Goal: Information Seeking & Learning: Learn about a topic

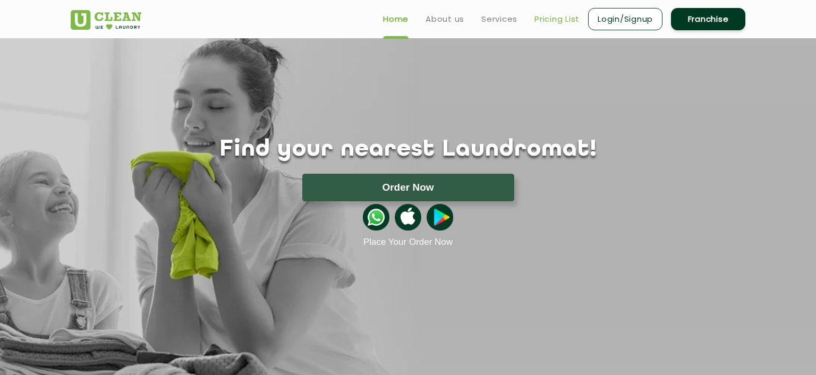
click at [534, 17] on link "Pricing List" at bounding box center [556, 19] width 45 height 13
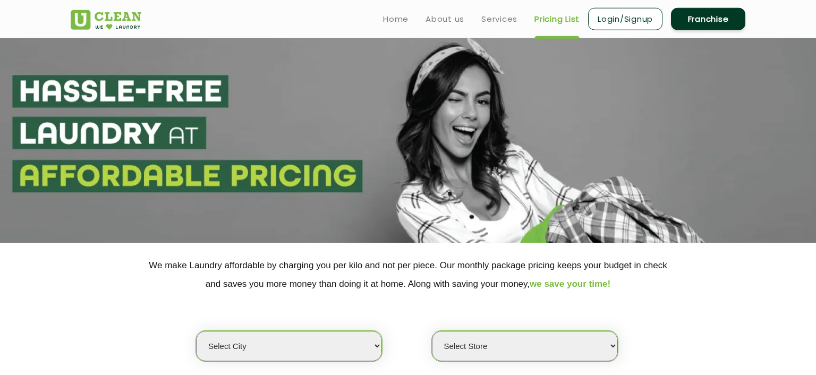
scroll to position [280, 0]
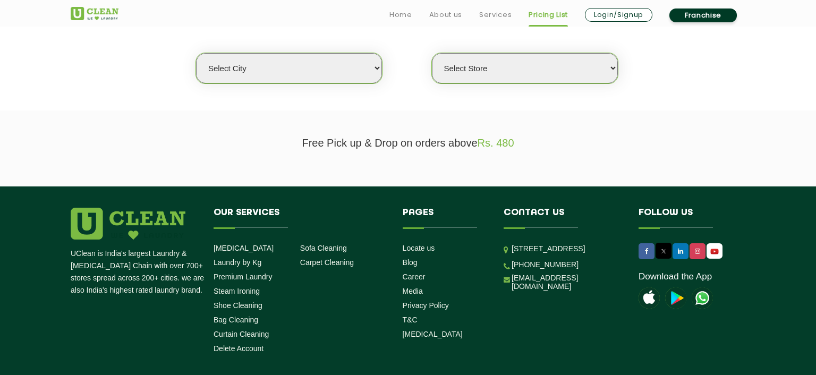
click at [196, 53] on select "Select city [GEOGRAPHIC_DATA] [GEOGRAPHIC_DATA] [GEOGRAPHIC_DATA] [GEOGRAPHIC_D…" at bounding box center [289, 68] width 186 height 30
select select "27"
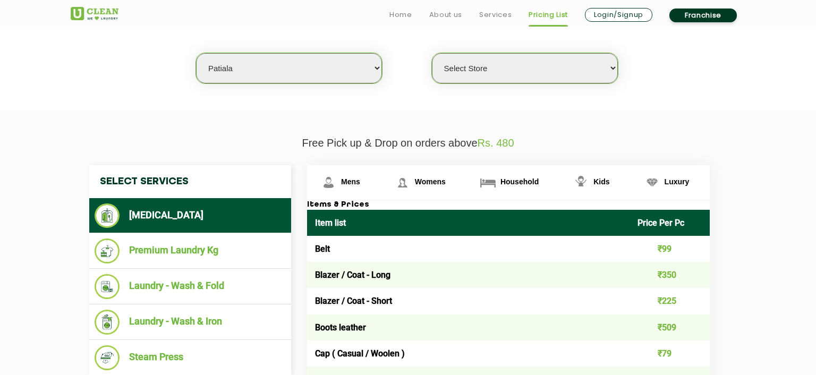
click at [432, 53] on select "Select Store UClean Patiala [PERSON_NAME] Enclave [GEOGRAPHIC_DATA]" at bounding box center [525, 68] width 186 height 30
click option "[PERSON_NAME] Enclave Patiala" at bounding box center [0, 0] width 0 height 0
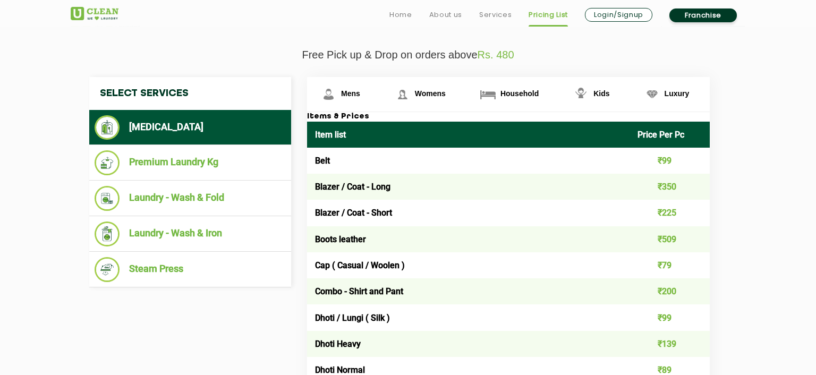
scroll to position [393, 0]
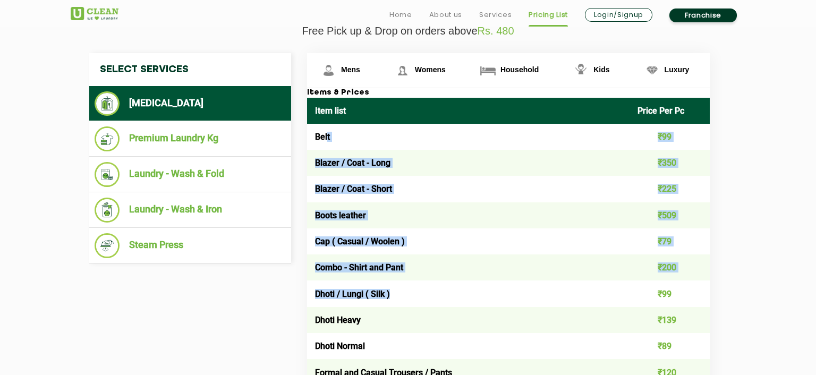
drag, startPoint x: 381, startPoint y: 148, endPoint x: 547, endPoint y: 305, distance: 228.5
click at [547, 305] on td "Dhoti / Lungi ( Silk )" at bounding box center [468, 293] width 322 height 26
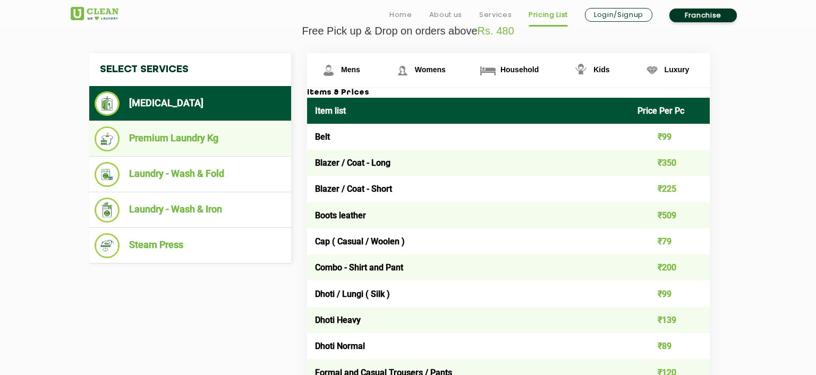
click at [198, 142] on li "Premium Laundry Kg" at bounding box center [190, 138] width 191 height 25
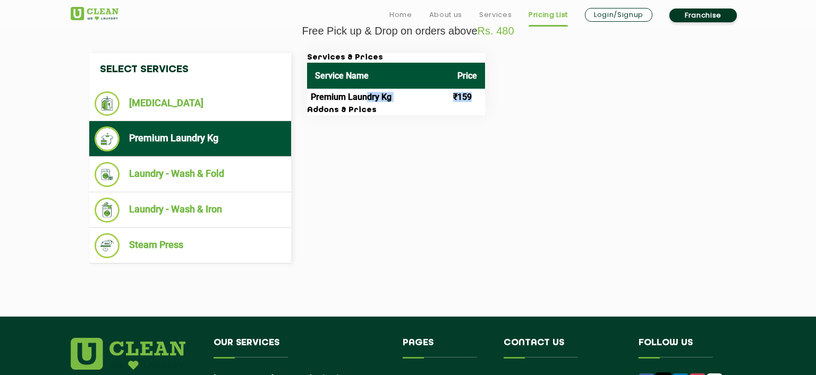
drag, startPoint x: 395, startPoint y: 100, endPoint x: 379, endPoint y: 117, distance: 24.1
click at [416, 106] on tr "Premium Laundry Kg ₹159" at bounding box center [396, 97] width 178 height 17
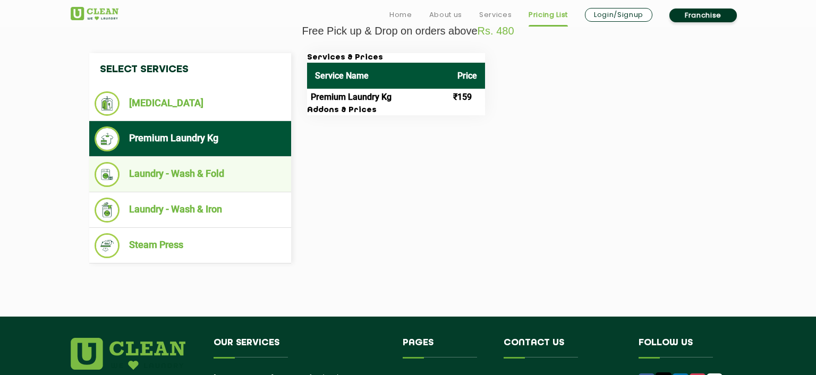
click at [202, 174] on li "Laundry - Wash & Fold" at bounding box center [190, 174] width 191 height 25
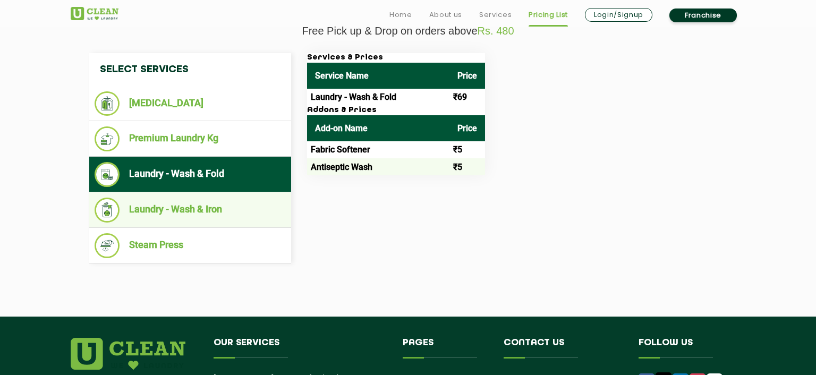
click at [257, 200] on li "Laundry - Wash & Iron" at bounding box center [190, 210] width 191 height 25
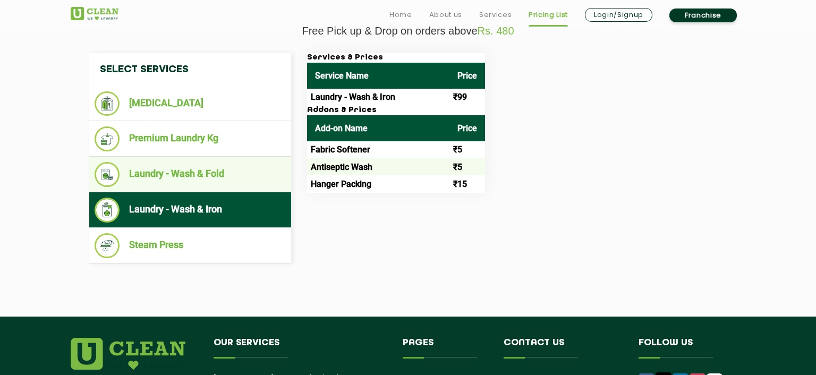
click at [233, 181] on li "Laundry - Wash & Fold" at bounding box center [190, 174] width 191 height 25
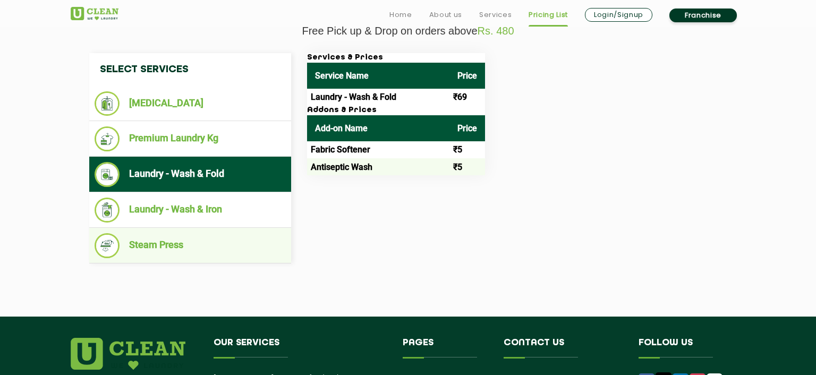
click at [230, 237] on li "Steam Press" at bounding box center [190, 245] width 191 height 25
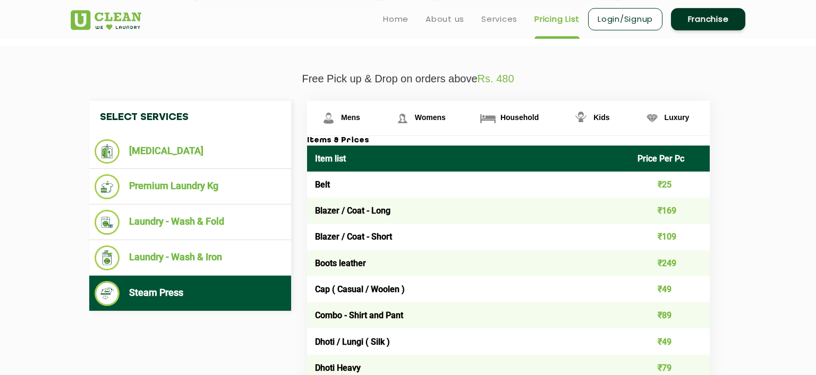
scroll to position [280, 0]
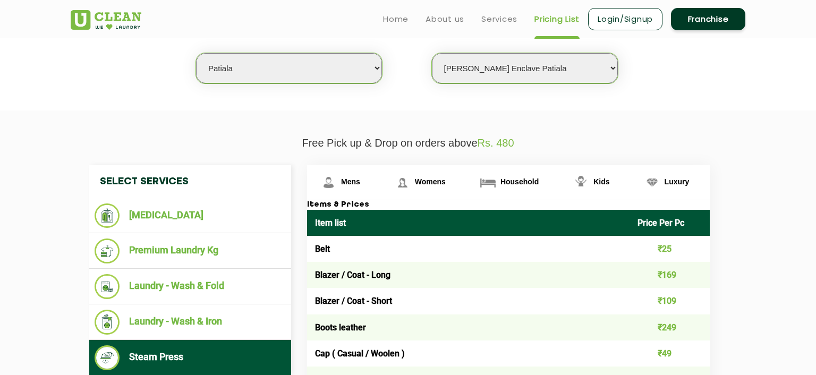
drag, startPoint x: 439, startPoint y: 143, endPoint x: 534, endPoint y: 146, distance: 95.1
click at [534, 146] on p "Free Pick up & Drop on orders above Rs. 480" at bounding box center [408, 143] width 675 height 12
click at [432, 53] on select "Select Store UClean Patiala [PERSON_NAME] Enclave [GEOGRAPHIC_DATA]" at bounding box center [525, 68] width 186 height 30
select select "66"
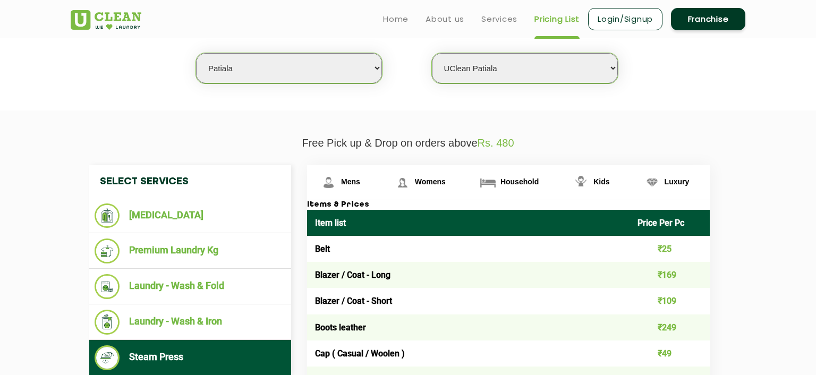
click option "UClean Patiala" at bounding box center [0, 0] width 0 height 0
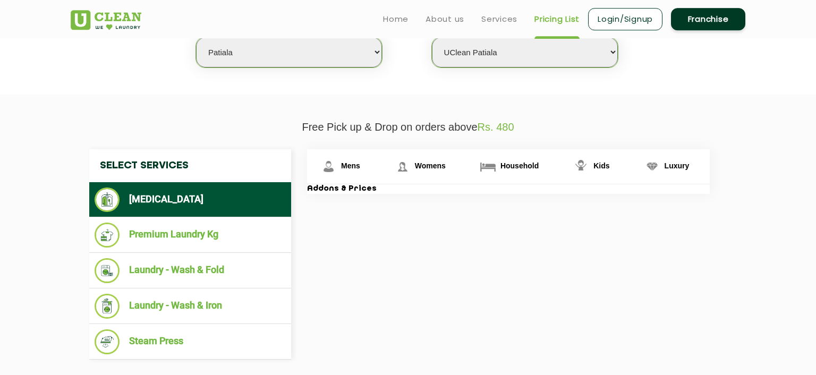
scroll to position [252, 0]
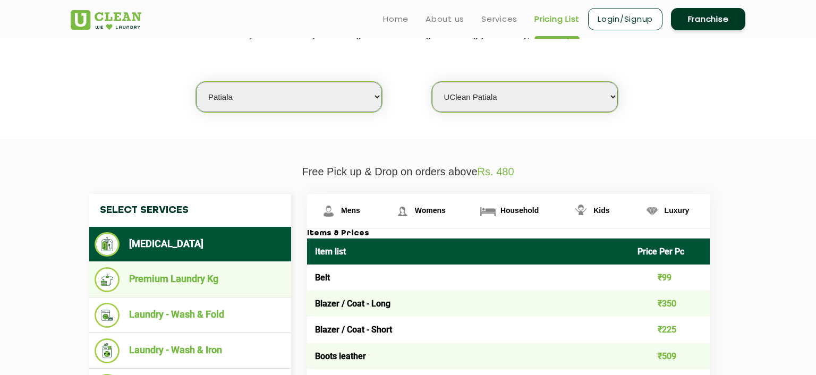
click at [151, 276] on li "Premium Laundry Kg" at bounding box center [190, 279] width 191 height 25
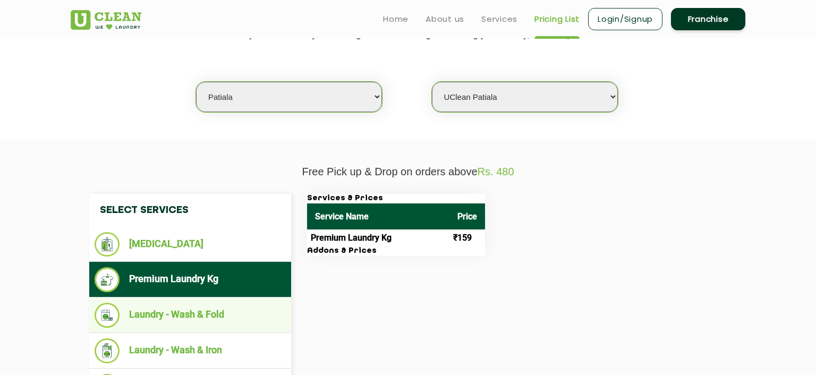
click at [198, 320] on li "Laundry - Wash & Fold" at bounding box center [190, 315] width 191 height 25
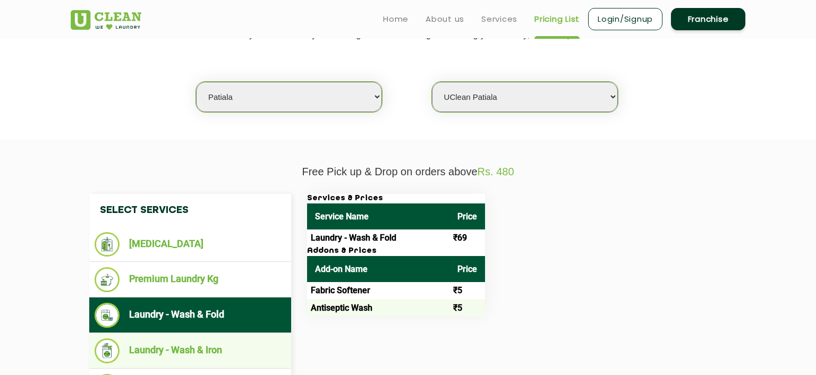
click at [185, 347] on li "Laundry - Wash & Iron" at bounding box center [190, 350] width 191 height 25
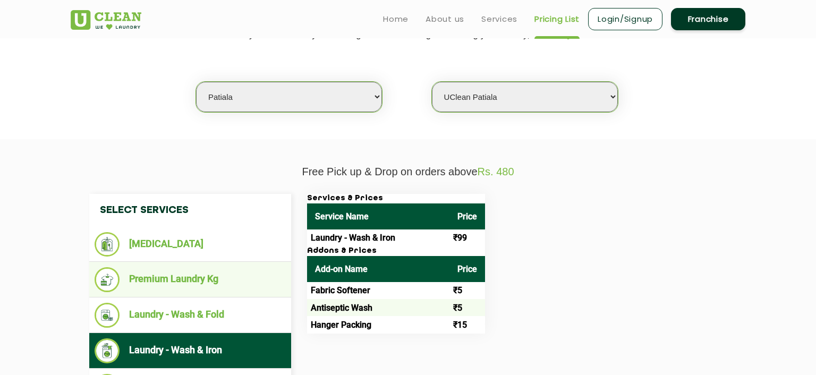
click at [175, 262] on ul "Premium Laundry Kg" at bounding box center [190, 280] width 202 height 36
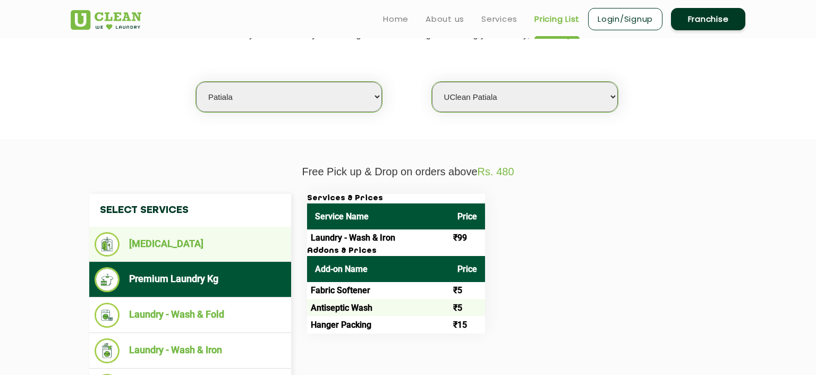
click at [188, 243] on li "[MEDICAL_DATA]" at bounding box center [190, 244] width 191 height 24
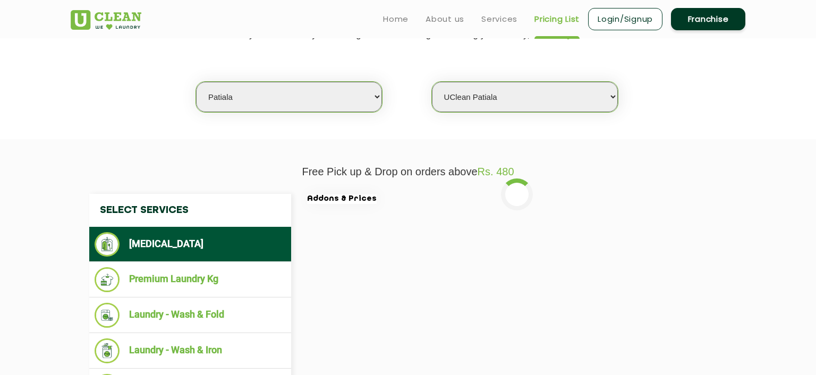
click at [432, 82] on select "Select Store UClean Patiala [PERSON_NAME] Enclave [GEOGRAPHIC_DATA]" at bounding box center [525, 97] width 186 height 30
click at [394, 92] on div "Select city [GEOGRAPHIC_DATA] [GEOGRAPHIC_DATA] [GEOGRAPHIC_DATA] [GEOGRAPHIC_D…" at bounding box center [408, 78] width 691 height 69
click at [196, 82] on select "Select city [GEOGRAPHIC_DATA] [GEOGRAPHIC_DATA] [GEOGRAPHIC_DATA] [GEOGRAPHIC_D…" at bounding box center [289, 97] width 186 height 30
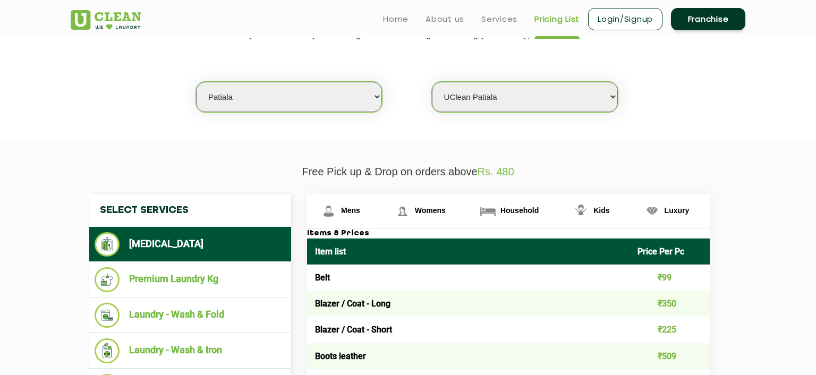
select select "136"
click option "Nagaon" at bounding box center [0, 0] width 0 height 0
click at [432, 82] on select "Select Store [GEOGRAPHIC_DATA] [GEOGRAPHIC_DATA]" at bounding box center [525, 97] width 186 height 30
select select "391"
click option "UClean Nagaon" at bounding box center [0, 0] width 0 height 0
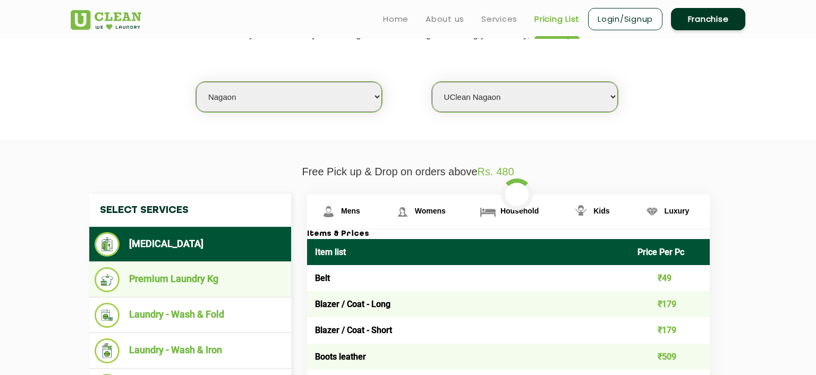
click at [193, 277] on li "Premium Laundry Kg" at bounding box center [190, 279] width 191 height 25
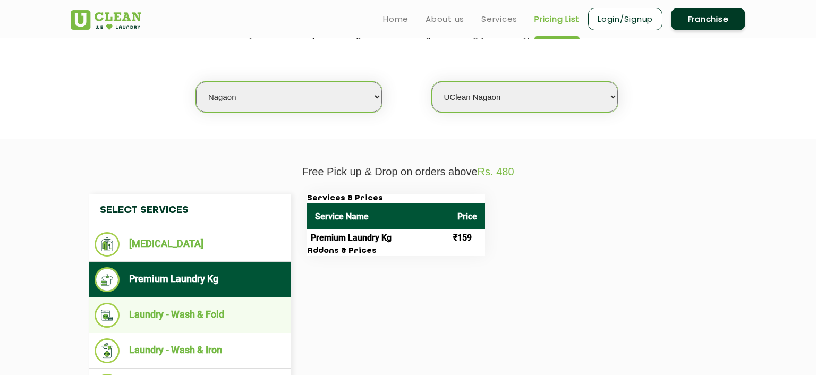
click at [203, 327] on li "Laundry - Wash & Fold" at bounding box center [190, 315] width 191 height 25
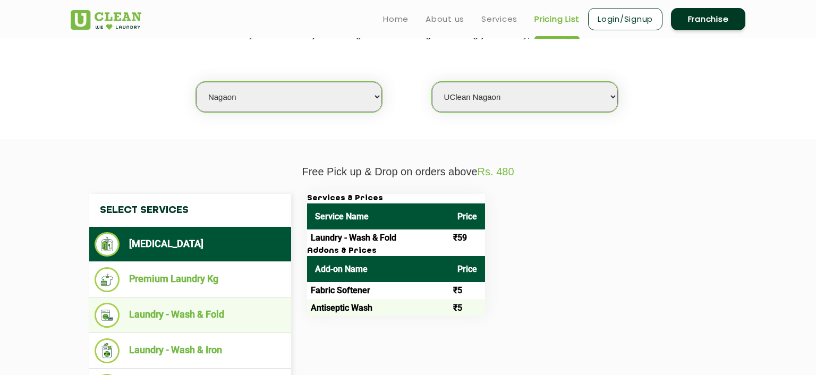
click at [205, 323] on li "Laundry - Wash & Fold" at bounding box center [190, 315] width 191 height 25
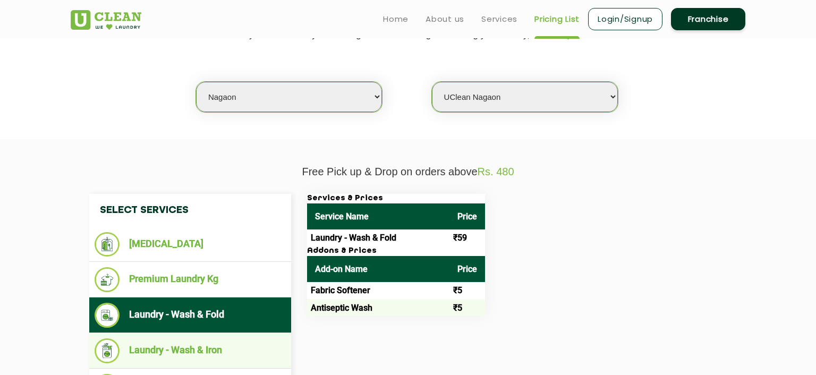
click at [207, 342] on li "Laundry - Wash & Iron" at bounding box center [190, 350] width 191 height 25
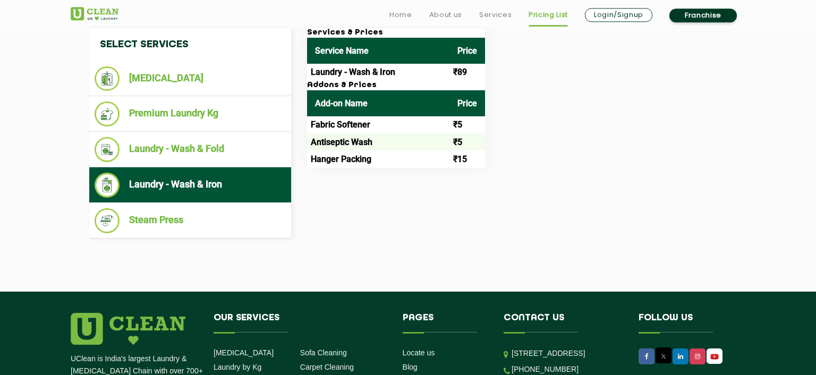
scroll to position [420, 0]
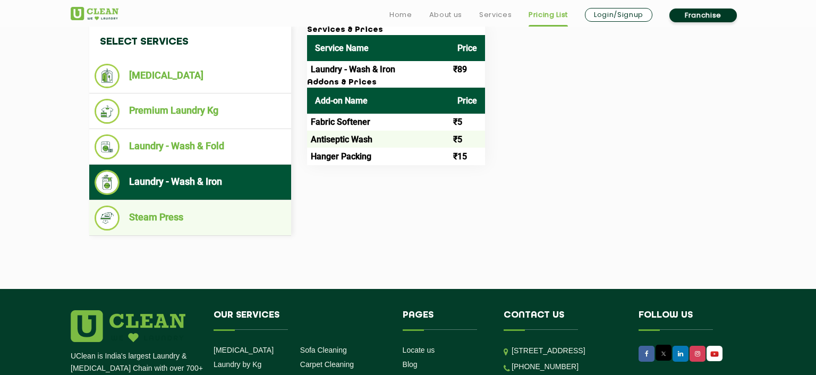
click at [237, 201] on ul "Steam Press" at bounding box center [190, 218] width 202 height 36
